Goal: Task Accomplishment & Management: Manage account settings

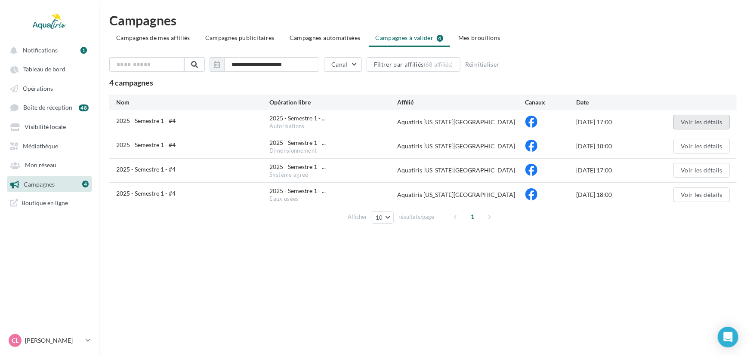
click at [697, 117] on button "Voir les détails" at bounding box center [702, 122] width 56 height 15
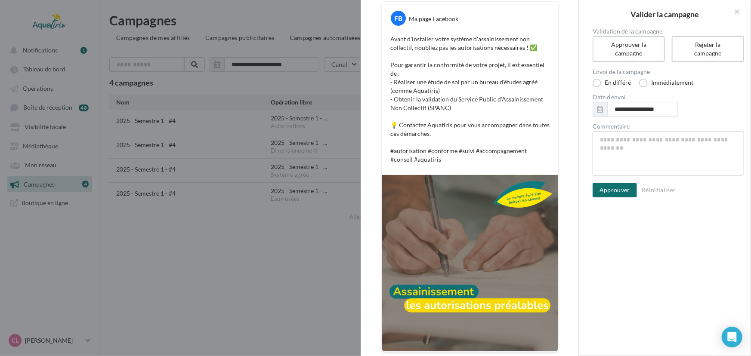
scroll to position [125, 0]
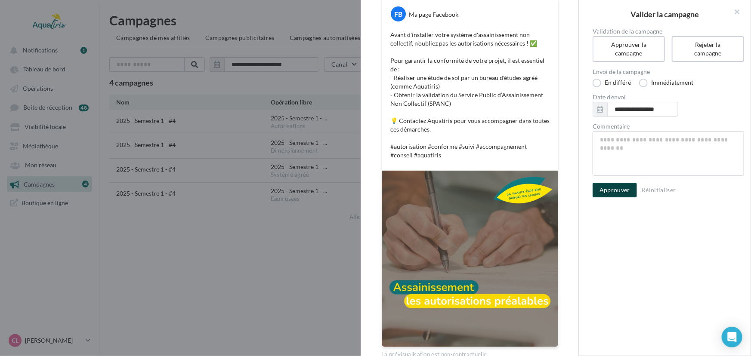
click at [615, 186] on button "Approuver" at bounding box center [615, 190] width 44 height 15
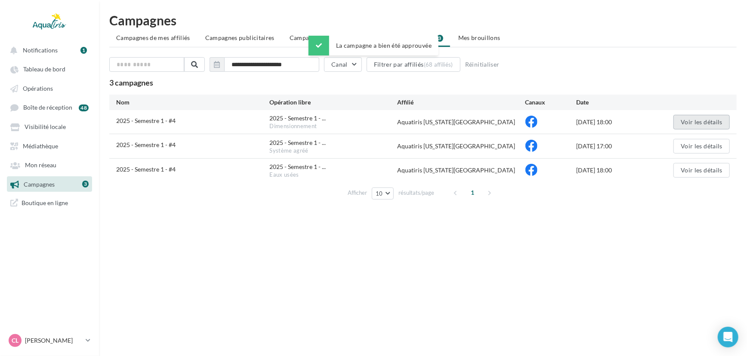
click at [707, 117] on button "Voir les détails" at bounding box center [702, 122] width 56 height 15
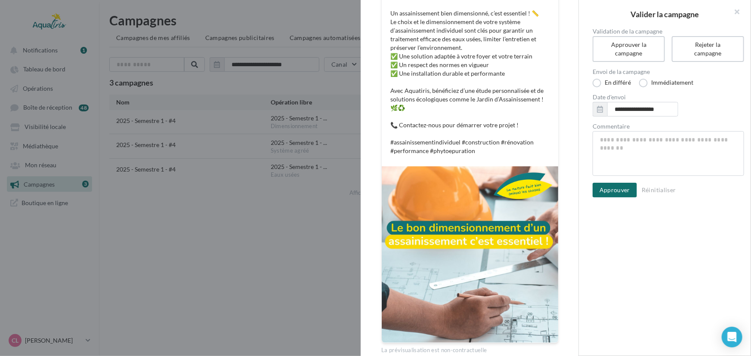
scroll to position [157, 0]
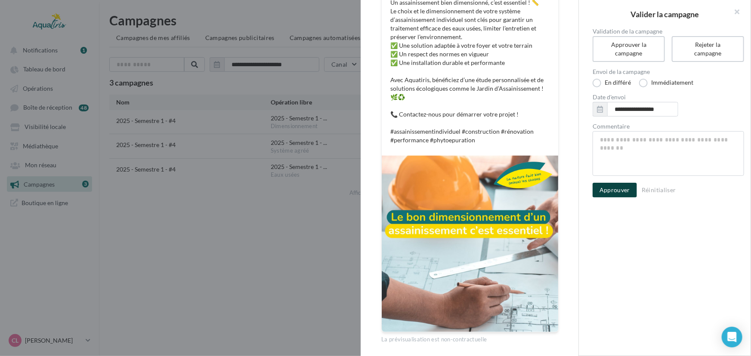
click at [618, 189] on button "Approuver" at bounding box center [615, 190] width 44 height 15
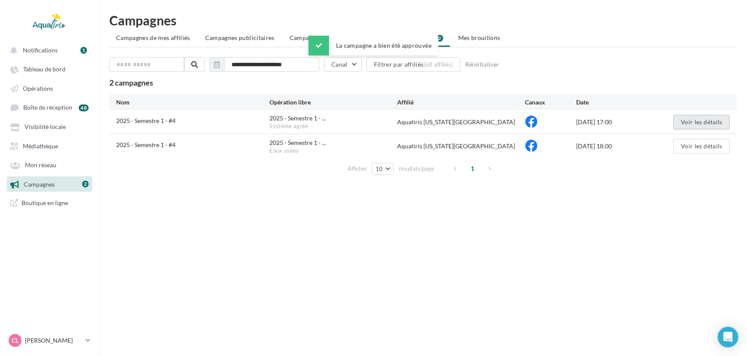
click at [693, 123] on button "Voir les détails" at bounding box center [702, 122] width 56 height 15
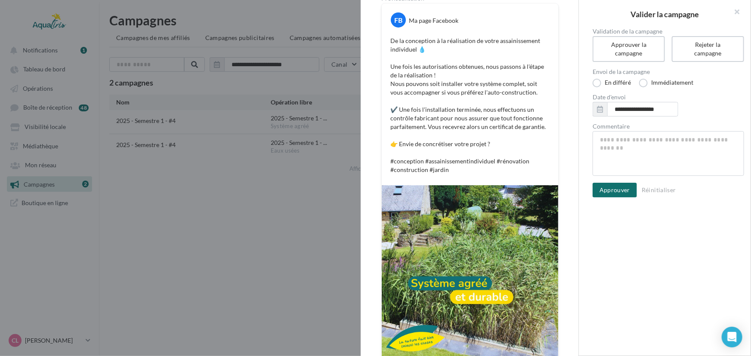
scroll to position [126, 0]
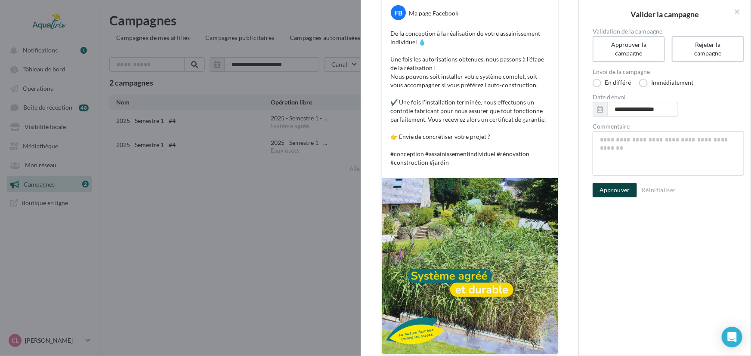
click at [615, 187] on button "Approuver" at bounding box center [615, 190] width 44 height 15
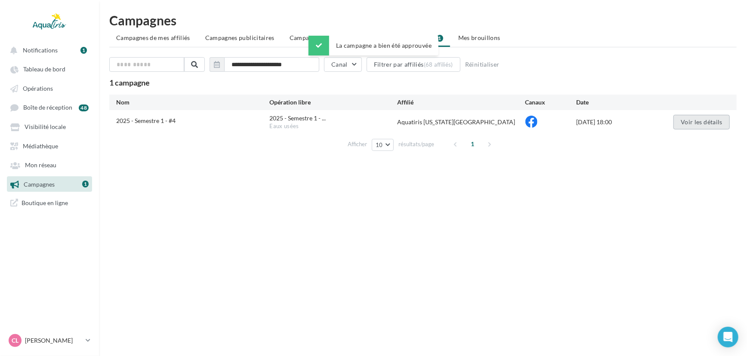
click at [702, 120] on button "Voir les détails" at bounding box center [702, 122] width 56 height 15
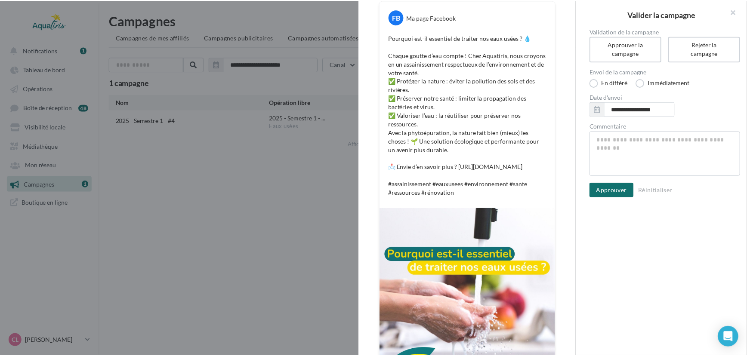
scroll to position [170, 0]
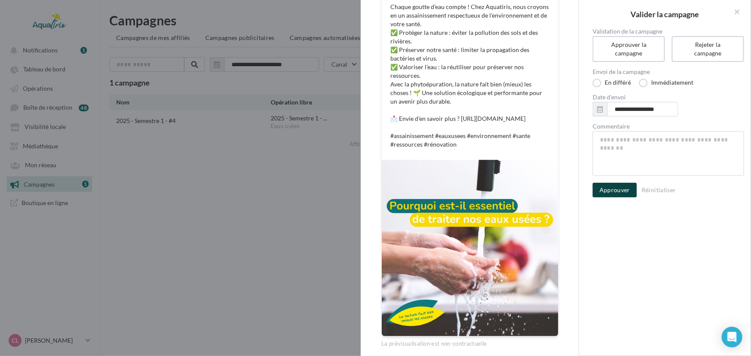
click at [627, 191] on button "Approuver" at bounding box center [615, 190] width 44 height 15
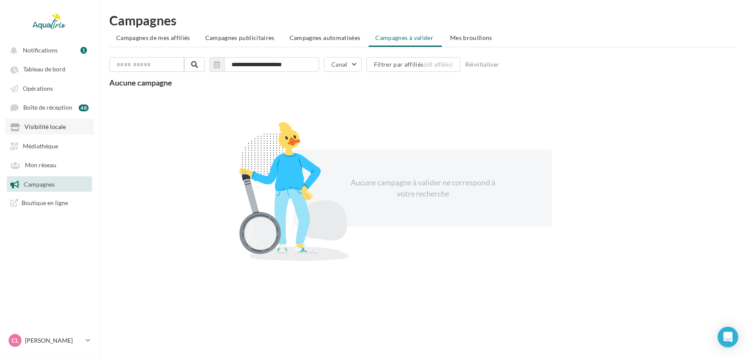
click at [52, 129] on span "Visibilité locale" at bounding box center [45, 127] width 41 height 7
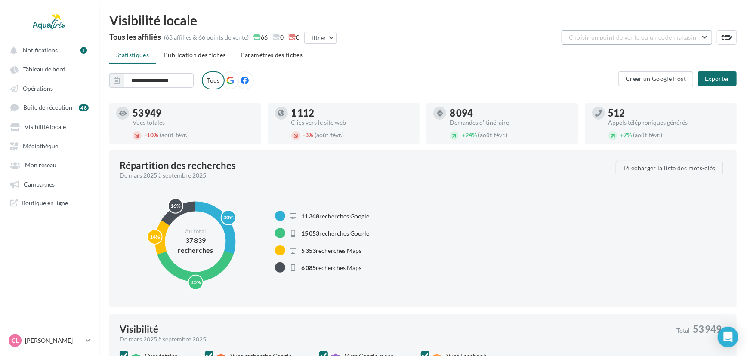
click at [660, 30] on button "Choisir un point de vente ou un code magasin" at bounding box center [637, 37] width 151 height 15
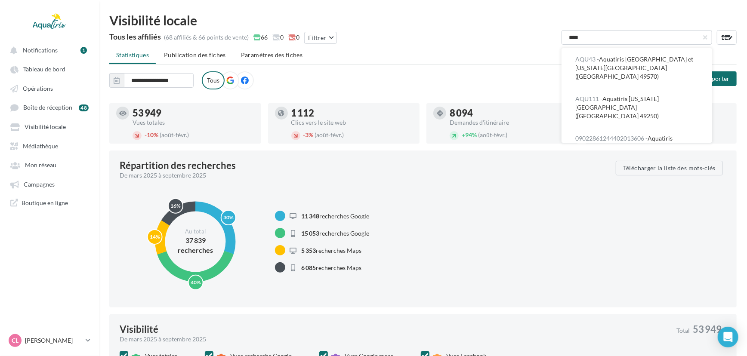
type input "*****"
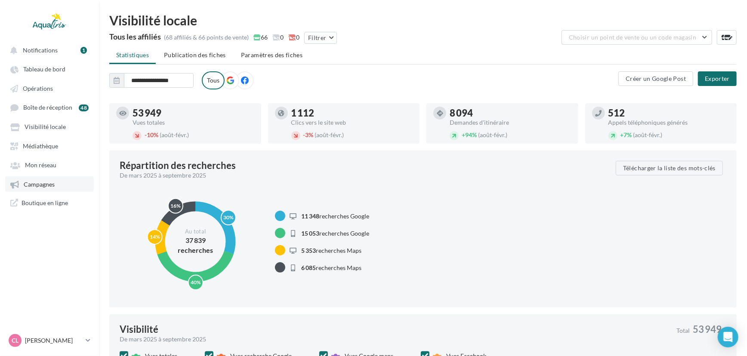
click at [49, 186] on span "Campagnes" at bounding box center [39, 184] width 31 height 7
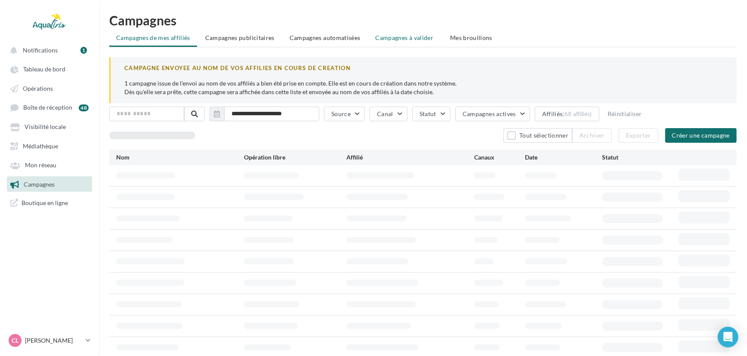
click at [420, 40] on span "Campagnes à valider" at bounding box center [405, 38] width 58 height 9
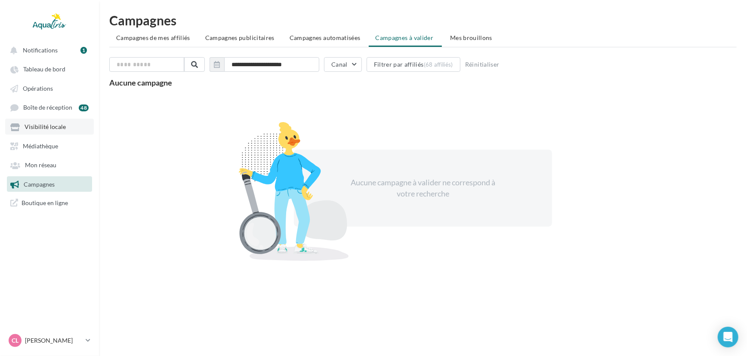
click at [60, 127] on span "Visibilité locale" at bounding box center [45, 127] width 41 height 7
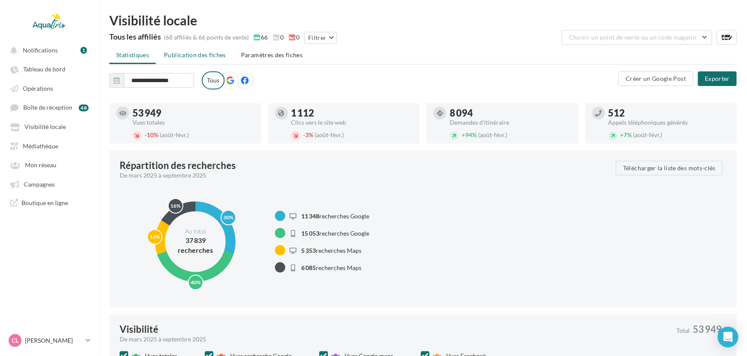
click at [195, 55] on span "Publication des fiches" at bounding box center [195, 54] width 62 height 7
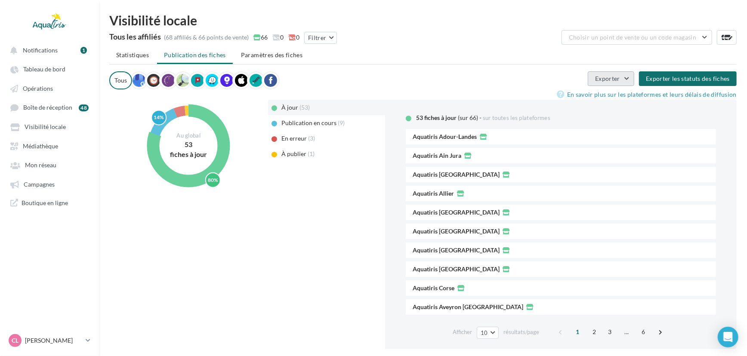
click at [627, 75] on button "Exporter" at bounding box center [611, 78] width 46 height 15
click at [524, 73] on div "Tous Exporter Le contenu des fiches Les QR codes de sollicitation d'avis Export…" at bounding box center [423, 80] width 628 height 18
click at [628, 75] on button "Exporter" at bounding box center [611, 78] width 46 height 15
click at [591, 95] on button "Le contenu des fiches" at bounding box center [574, 99] width 120 height 22
click at [65, 177] on link "Campagnes" at bounding box center [49, 183] width 89 height 15
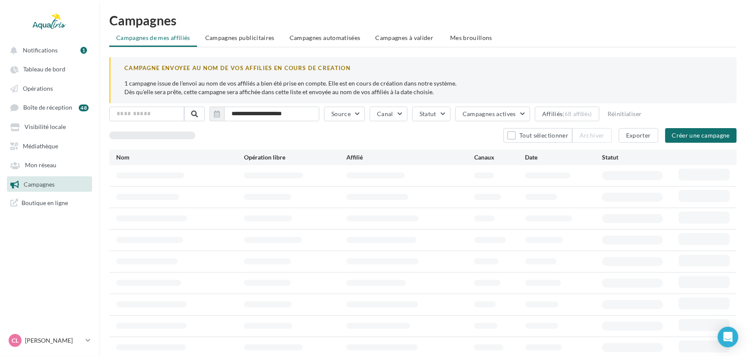
click at [390, 39] on span "Campagnes à valider" at bounding box center [405, 38] width 58 height 9
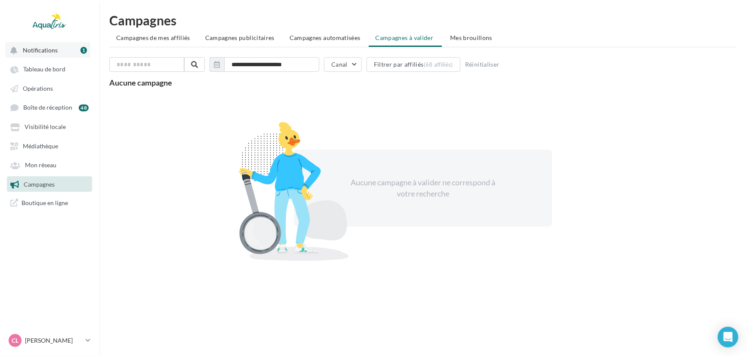
drag, startPoint x: 37, startPoint y: 43, endPoint x: 40, endPoint y: 56, distance: 13.2
click at [37, 43] on button "Notifications 1" at bounding box center [47, 49] width 85 height 15
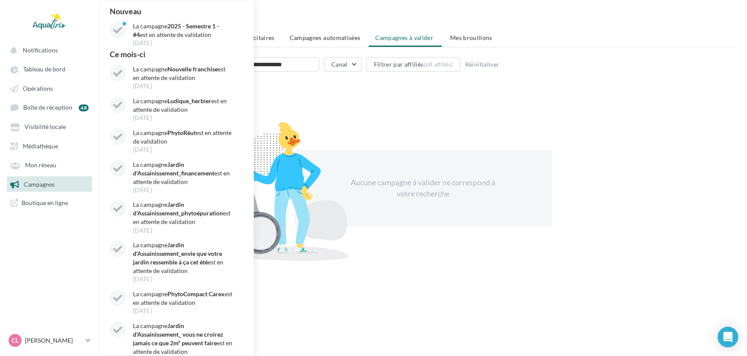
click at [62, 185] on link "Campagnes" at bounding box center [49, 183] width 89 height 15
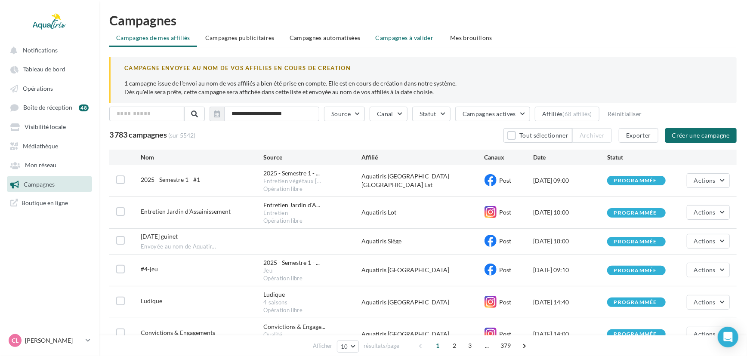
click at [391, 36] on span "Campagnes à valider" at bounding box center [405, 38] width 58 height 9
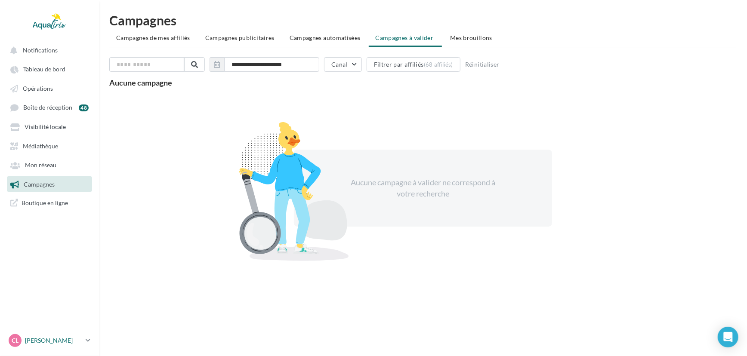
drag, startPoint x: 56, startPoint y: 343, endPoint x: 59, endPoint y: 337, distance: 6.9
click at [56, 343] on p "[PERSON_NAME]" at bounding box center [53, 341] width 57 height 9
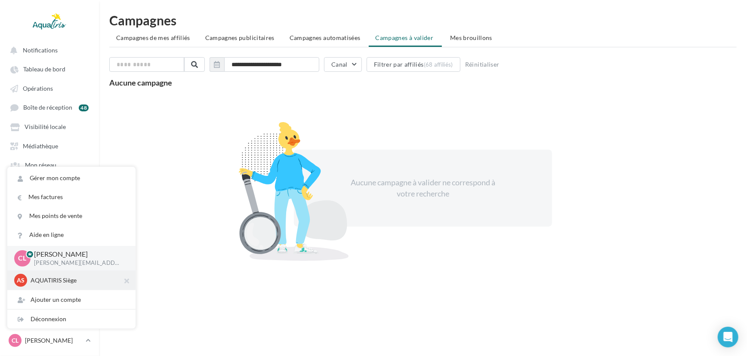
click at [68, 277] on p "AQUATIRIS Siège" at bounding box center [78, 280] width 95 height 9
